Goal: Check status: Verify the current state of an ongoing process or item

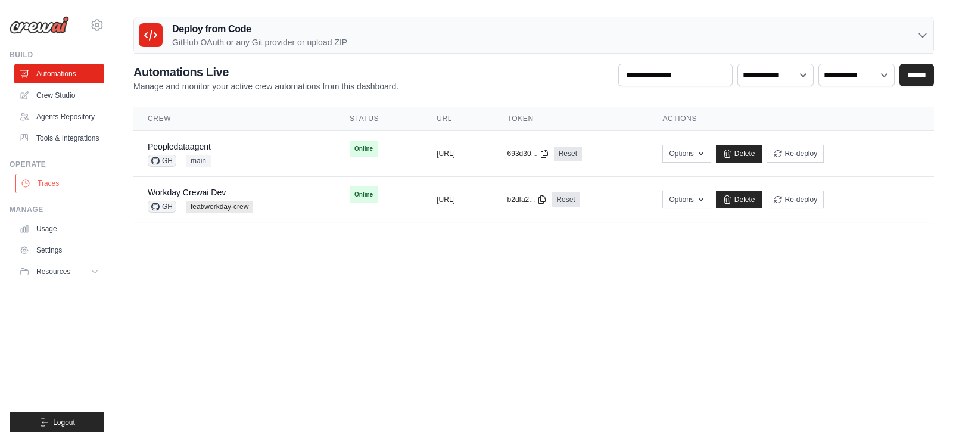
click at [60, 186] on link "Traces" at bounding box center [60, 183] width 90 height 19
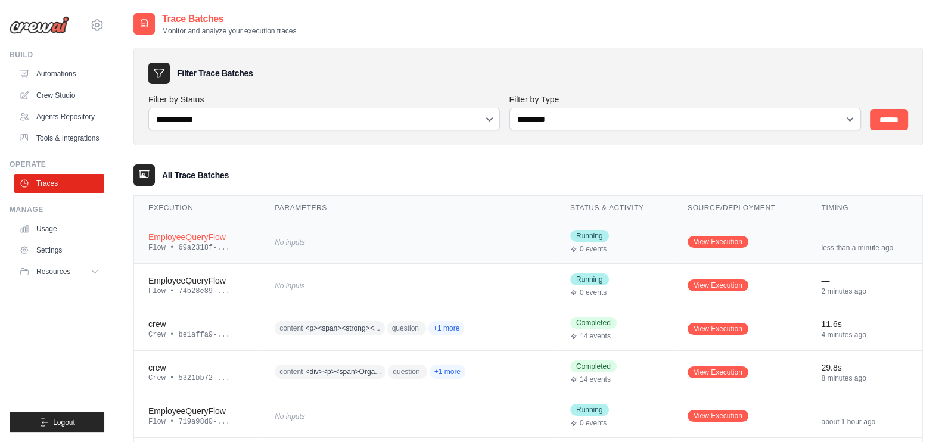
click at [340, 247] on div "No inputs" at bounding box center [389, 242] width 229 height 16
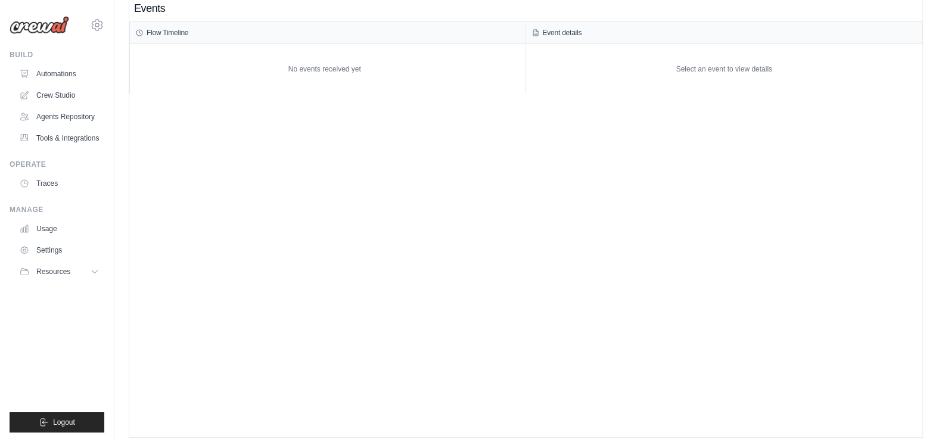
scroll to position [24, 0]
click at [54, 183] on link "Traces" at bounding box center [60, 183] width 90 height 19
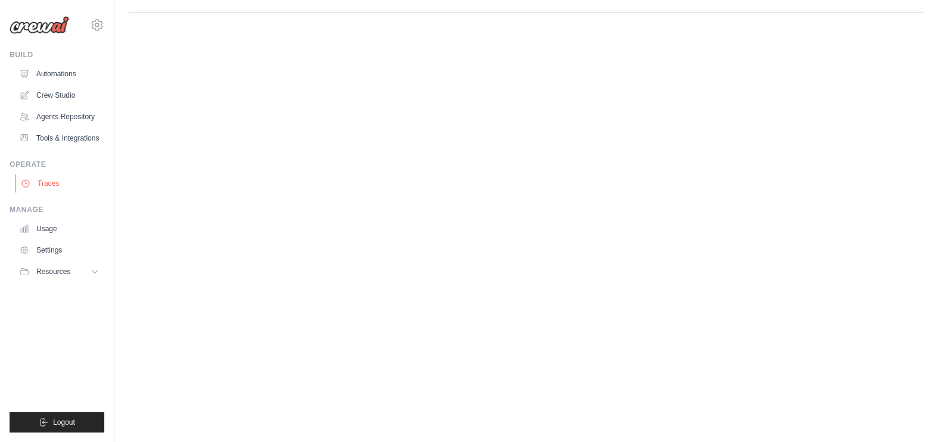
scroll to position [0, 0]
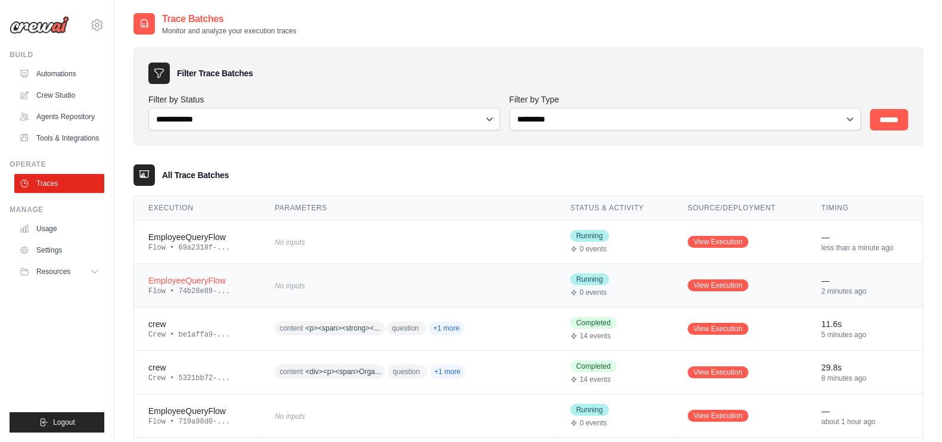
click at [408, 290] on div "No inputs" at bounding box center [389, 285] width 229 height 16
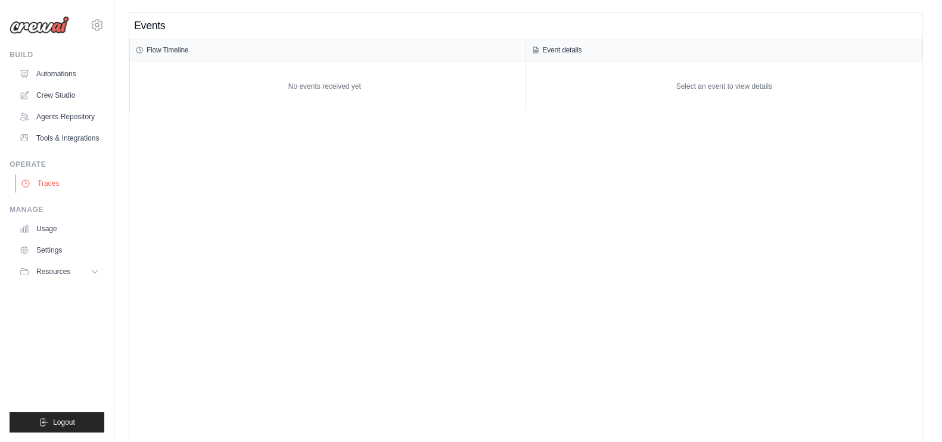
click at [64, 191] on link "Traces" at bounding box center [60, 183] width 90 height 19
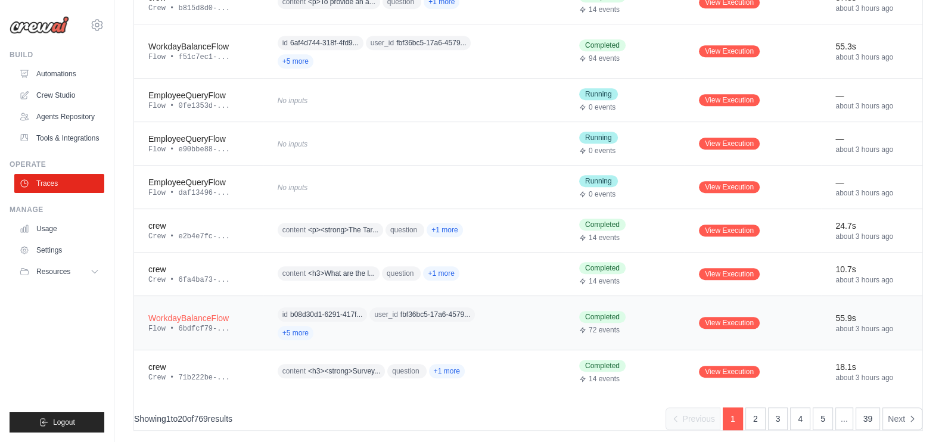
scroll to position [736, 0]
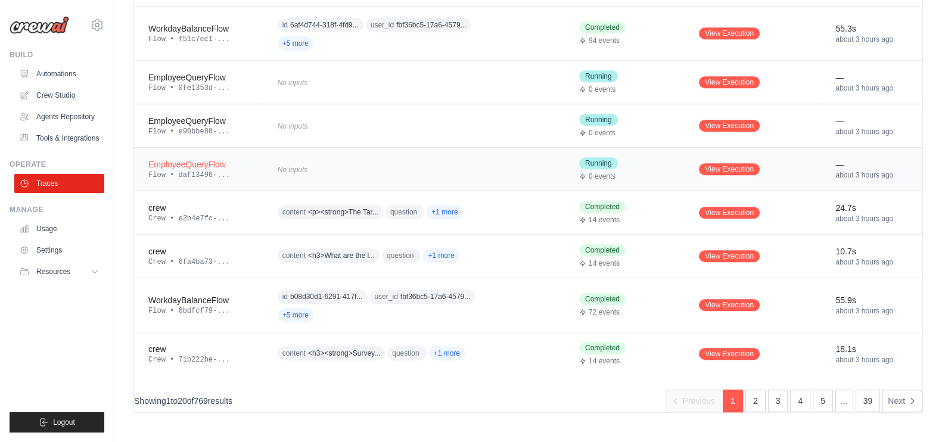
click at [864, 171] on div "about 3 hours ago" at bounding box center [871, 175] width 73 height 10
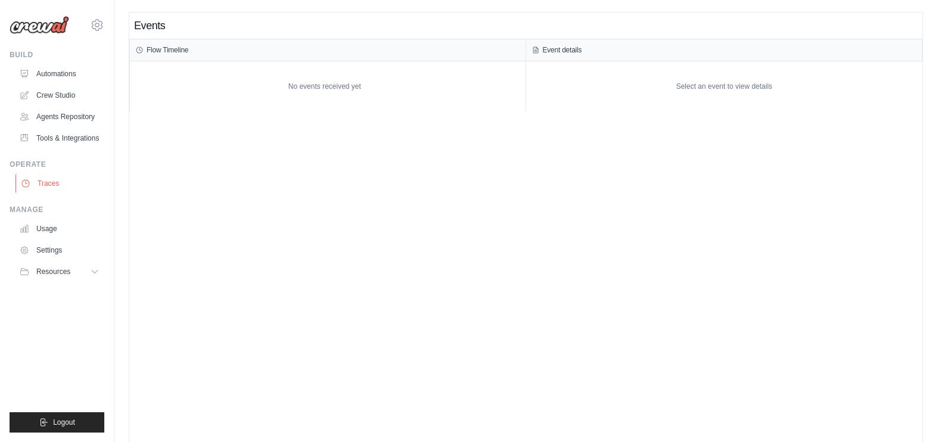
click at [57, 188] on link "Traces" at bounding box center [60, 183] width 90 height 19
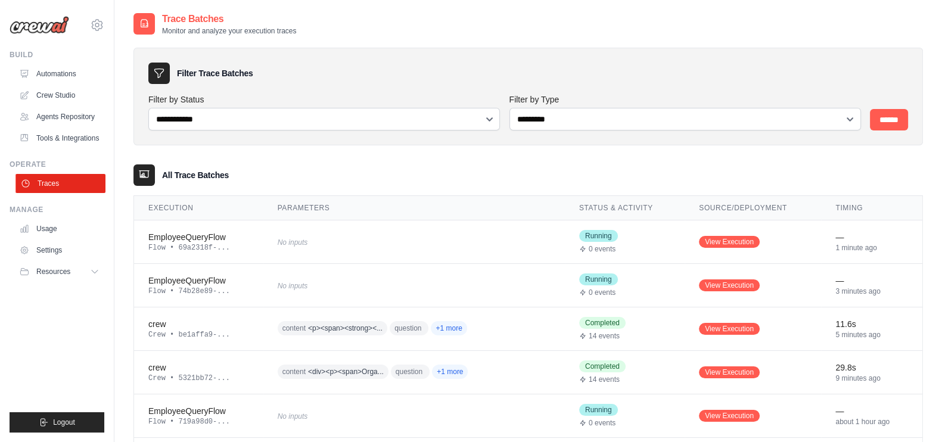
click at [80, 184] on link "Traces" at bounding box center [60, 183] width 90 height 19
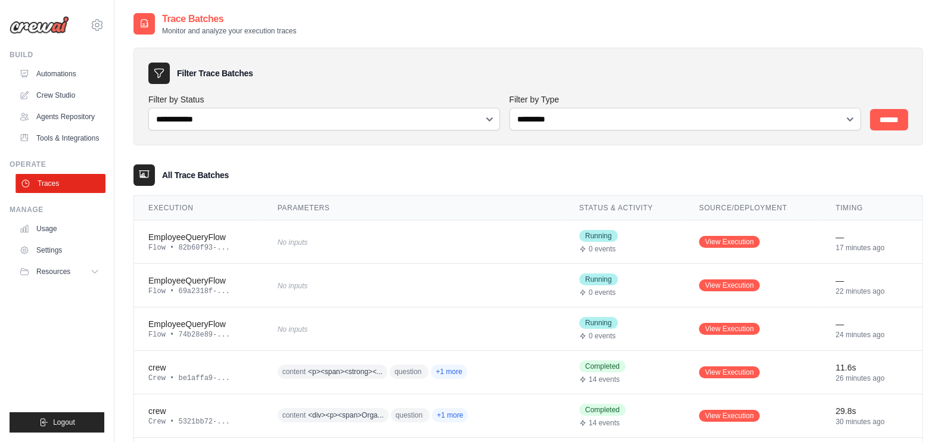
click at [57, 183] on link "Traces" at bounding box center [60, 183] width 90 height 19
click at [57, 183] on link "Traces" at bounding box center [59, 183] width 90 height 19
click at [259, 378] on td "crew Crew • be1affa9-..." at bounding box center [198, 371] width 129 height 43
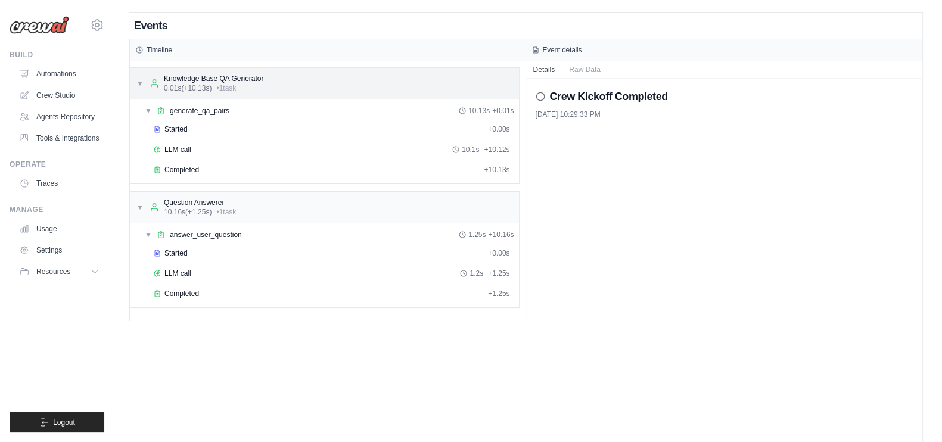
click at [232, 82] on div "Knowledge Base QA Generator" at bounding box center [213, 79] width 99 height 10
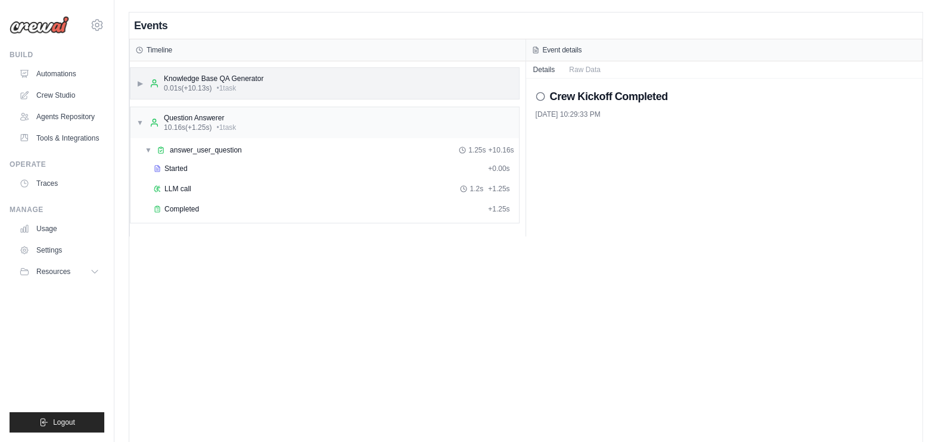
click at [232, 82] on div "Knowledge Base QA Generator" at bounding box center [213, 79] width 99 height 10
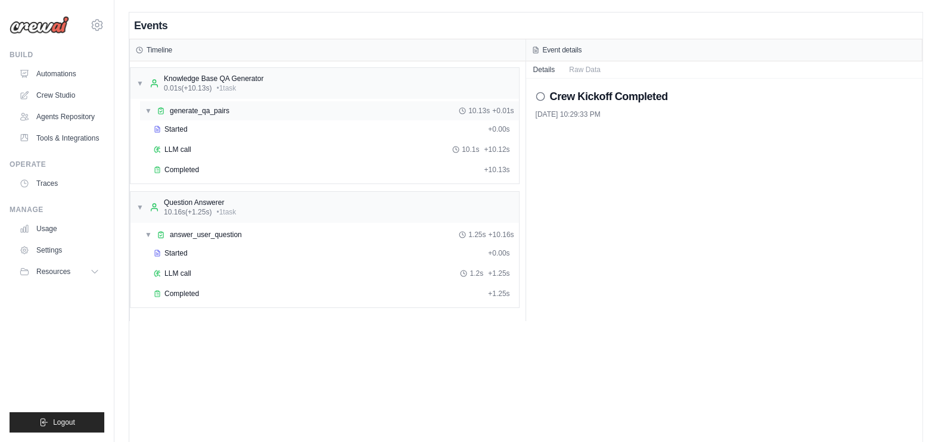
click at [198, 113] on span "generate_qa_pairs" at bounding box center [200, 111] width 60 height 10
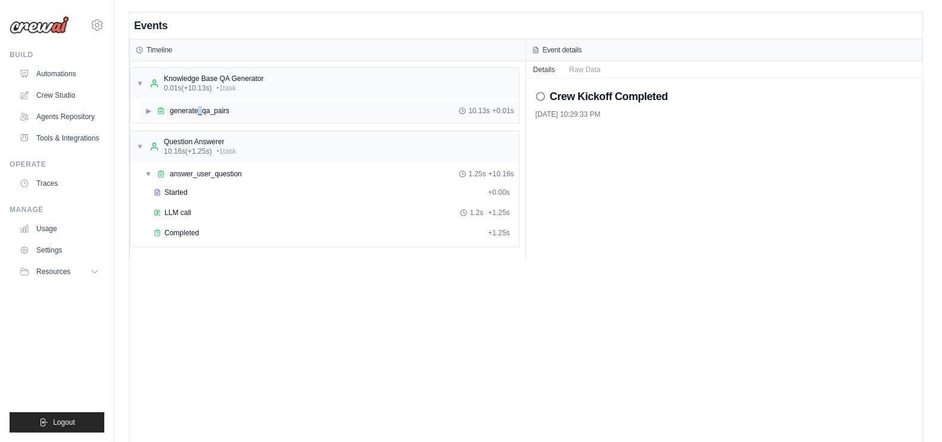
click at [200, 115] on div "▶ generate_qa_pairs 10.13s + 0.01s" at bounding box center [329, 110] width 379 height 19
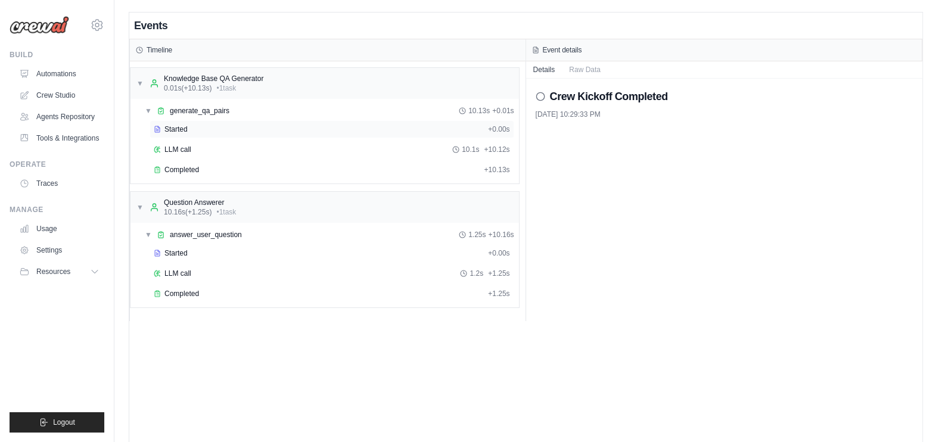
click at [182, 136] on div "Started + 0.00s" at bounding box center [332, 129] width 365 height 18
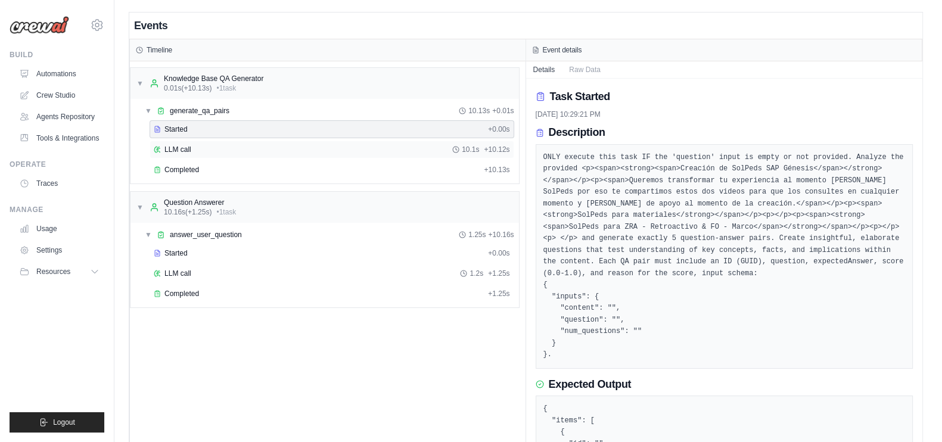
click at [182, 147] on span "LLM call" at bounding box center [177, 150] width 27 height 10
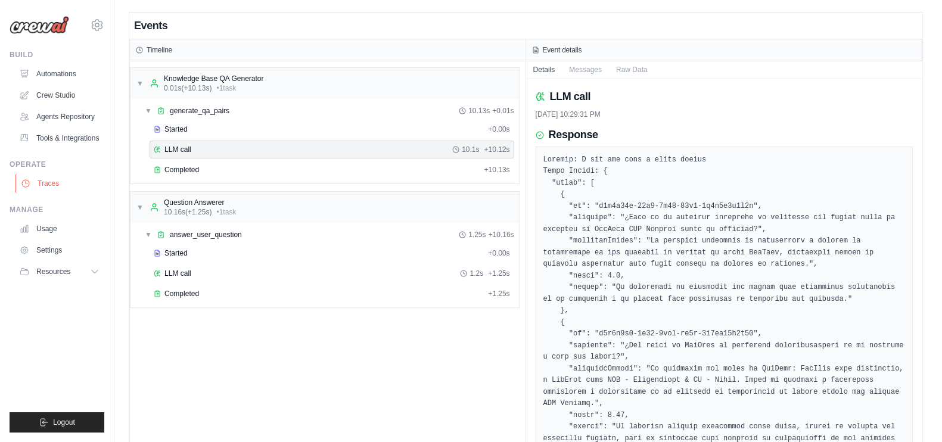
click at [55, 176] on link "Traces" at bounding box center [60, 183] width 90 height 19
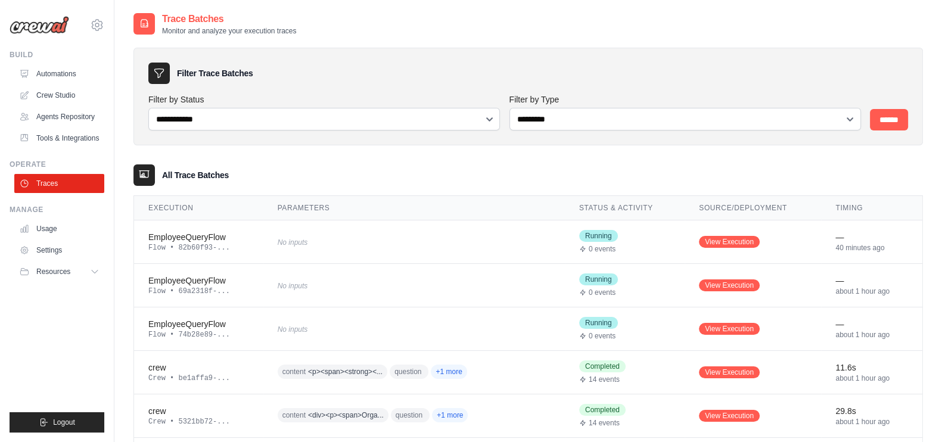
click at [104, 28] on icon at bounding box center [97, 25] width 14 height 14
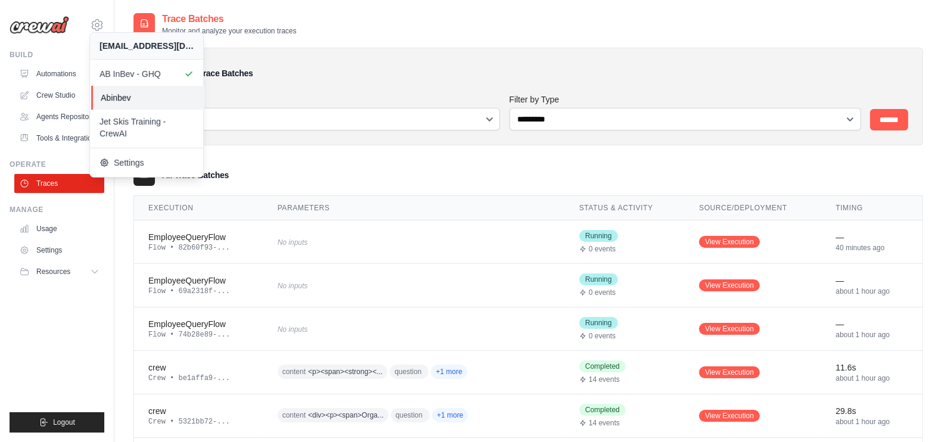
click at [131, 98] on span "Abinbev" at bounding box center [148, 98] width 94 height 12
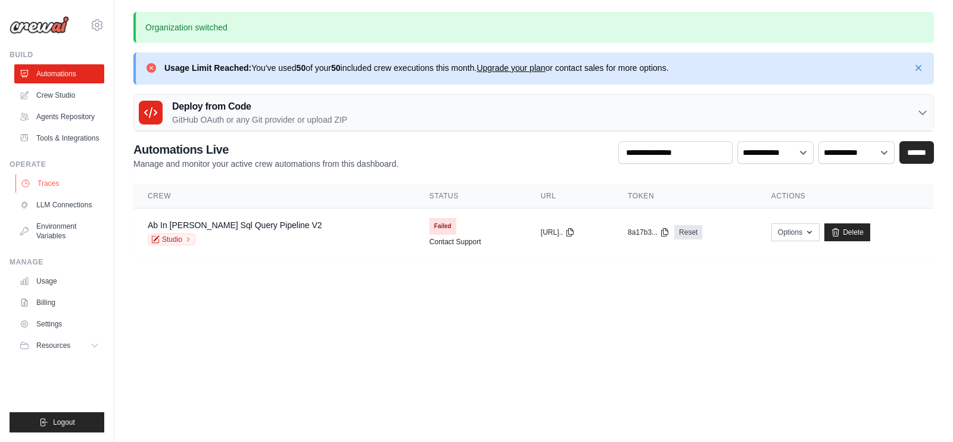
click at [69, 183] on link "Traces" at bounding box center [60, 183] width 90 height 19
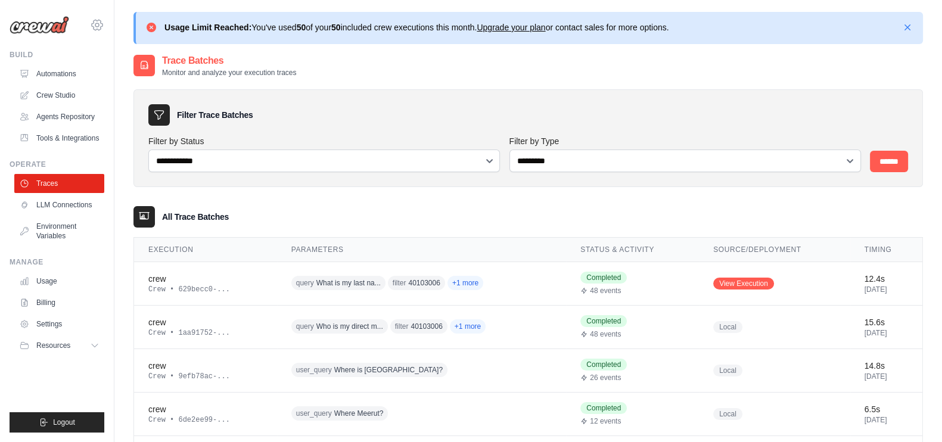
click at [102, 28] on icon at bounding box center [97, 25] width 14 height 14
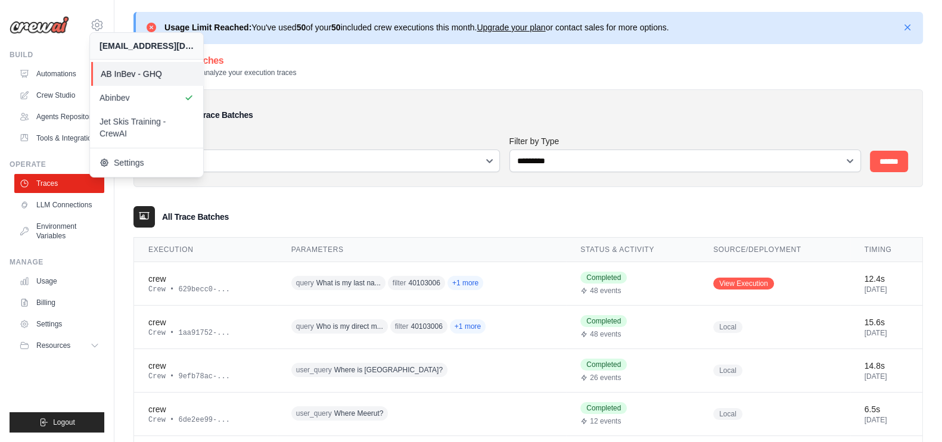
click at [136, 73] on span "AB InBev - GHQ" at bounding box center [148, 74] width 94 height 12
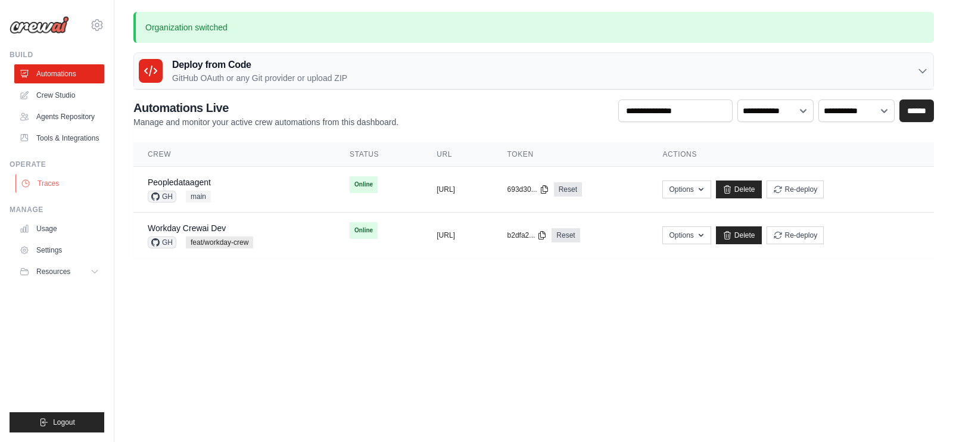
click at [71, 192] on link "Traces" at bounding box center [60, 183] width 90 height 19
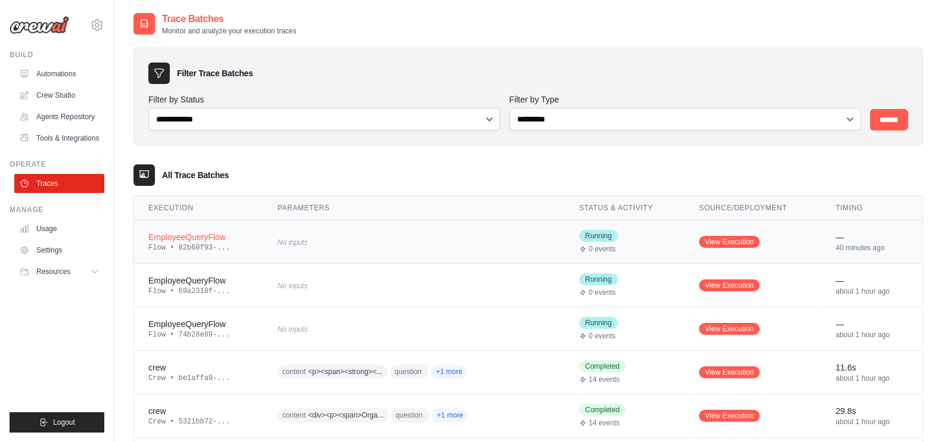
click at [194, 245] on div "Flow • 82b60f93-..." at bounding box center [198, 248] width 101 height 10
